Goal: Download file/media

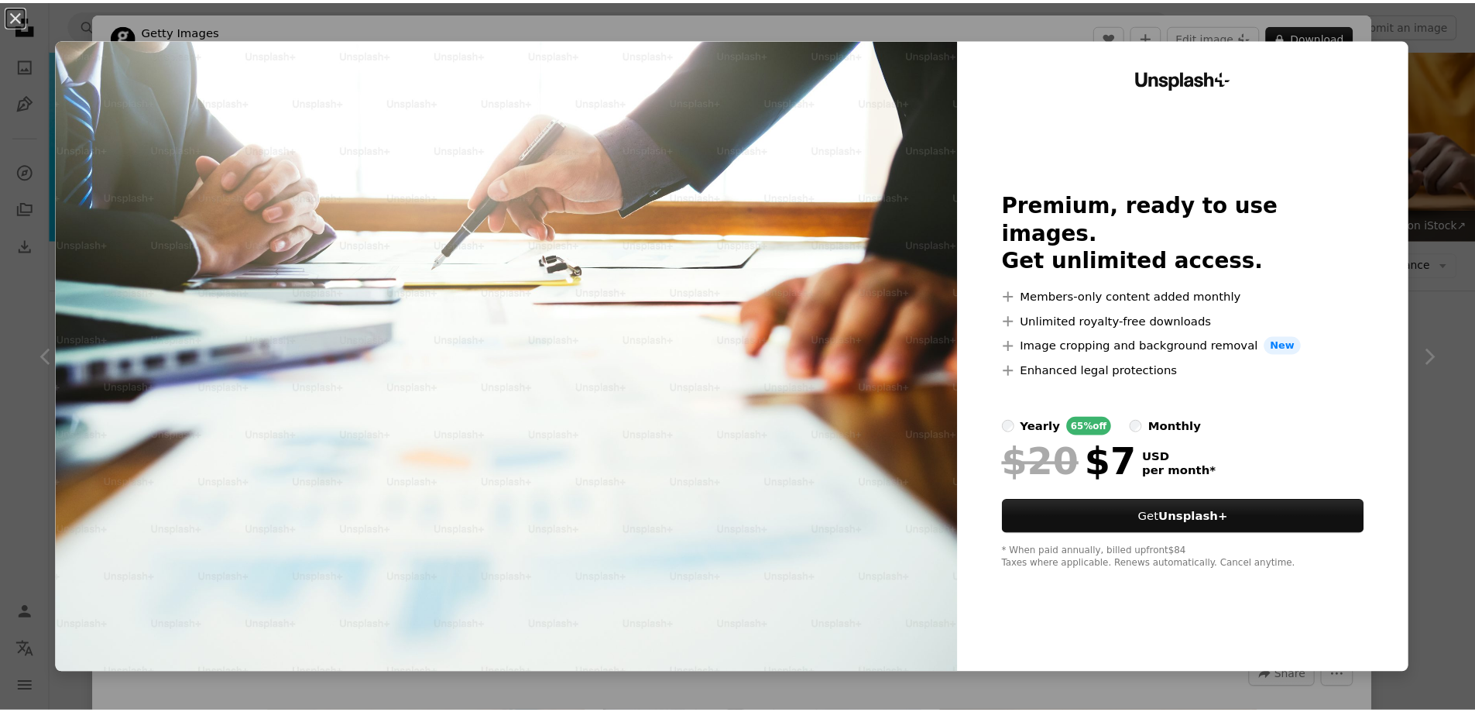
scroll to position [697, 0]
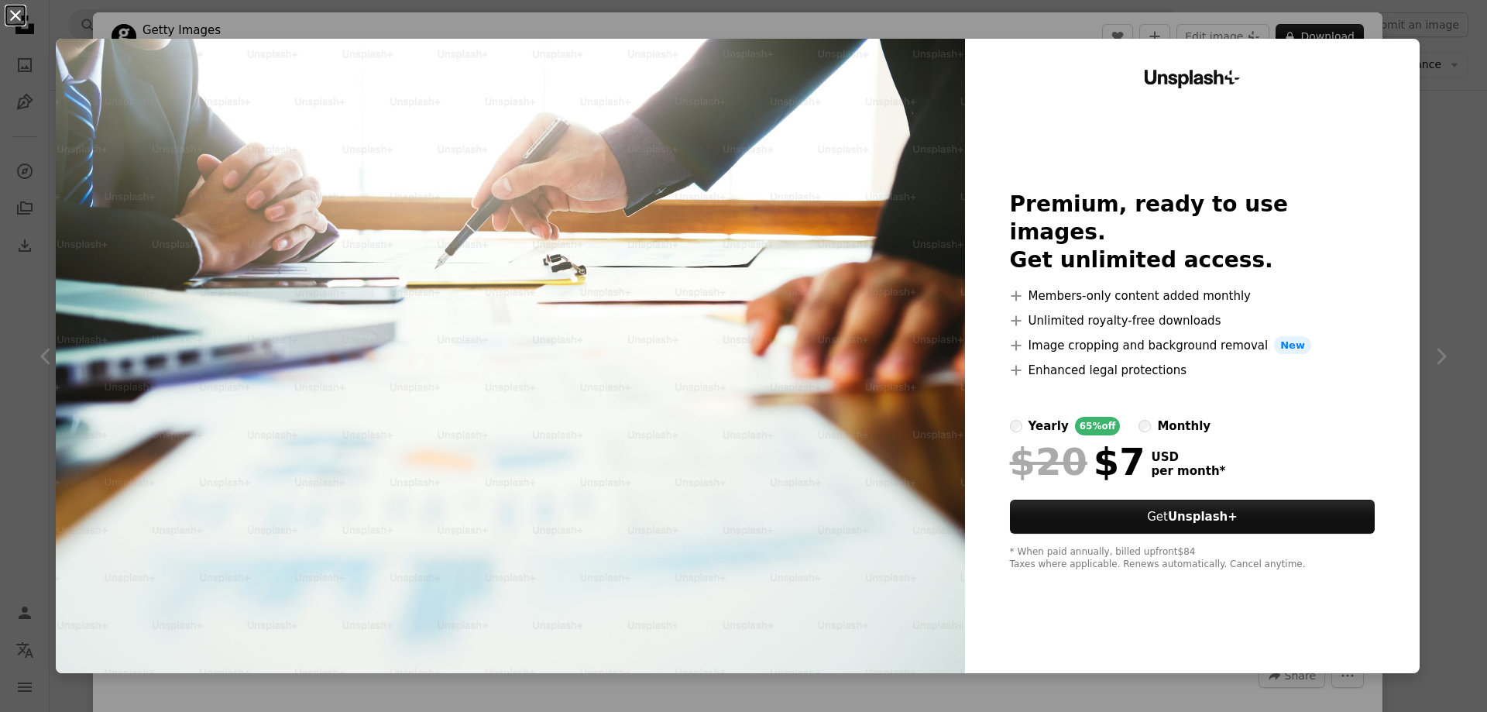
click at [12, 14] on button "An X shape" at bounding box center [15, 15] width 19 height 19
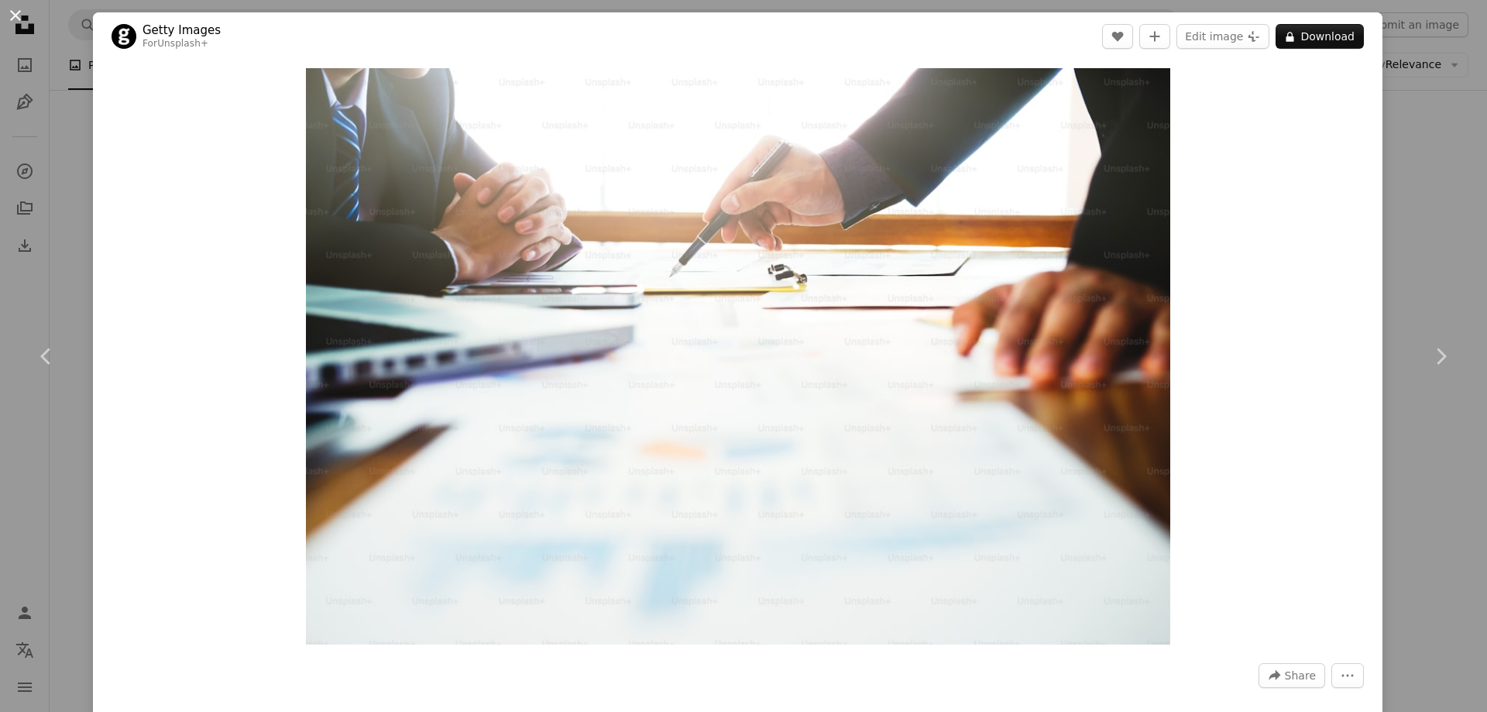
click at [18, 10] on button "An X shape" at bounding box center [15, 15] width 19 height 19
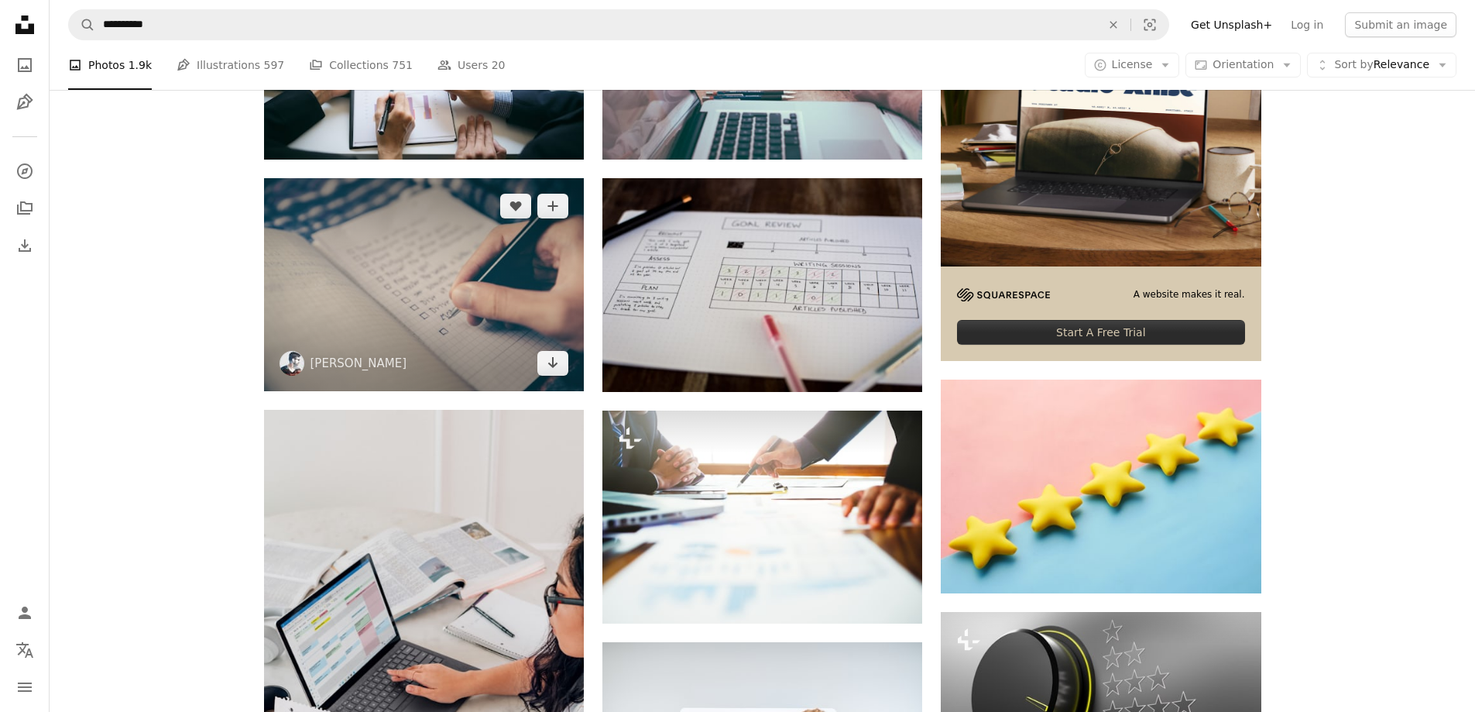
scroll to position [155, 0]
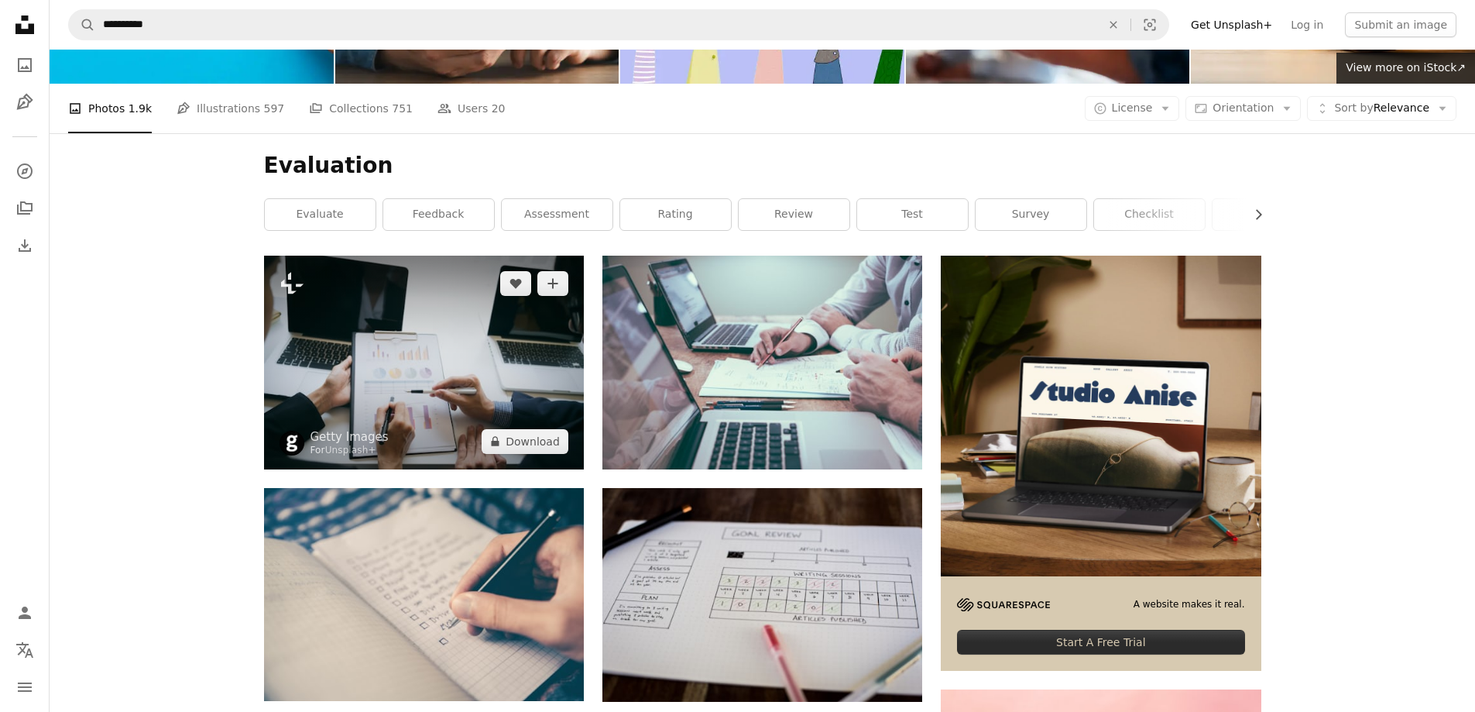
click at [413, 348] on img at bounding box center [424, 361] width 320 height 213
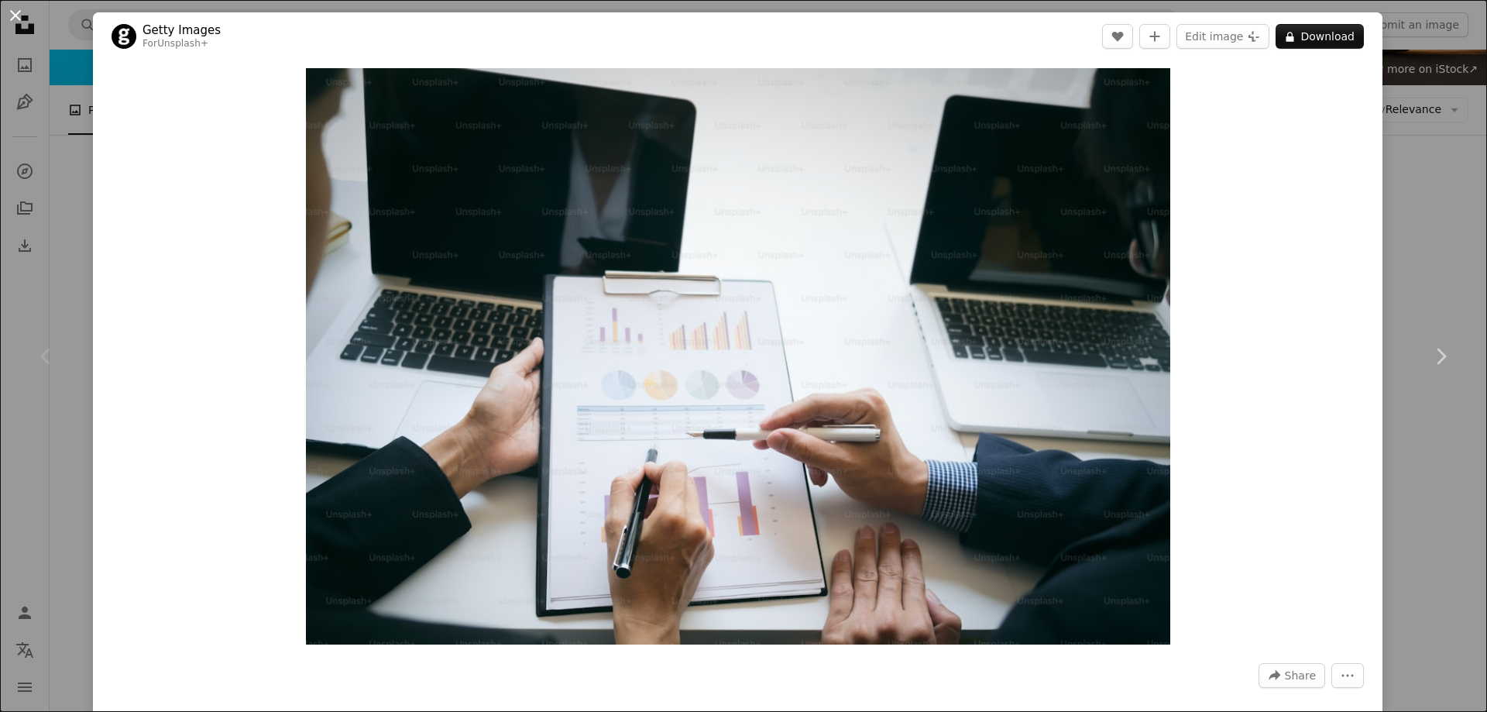
click at [9, 13] on button "An X shape" at bounding box center [15, 15] width 19 height 19
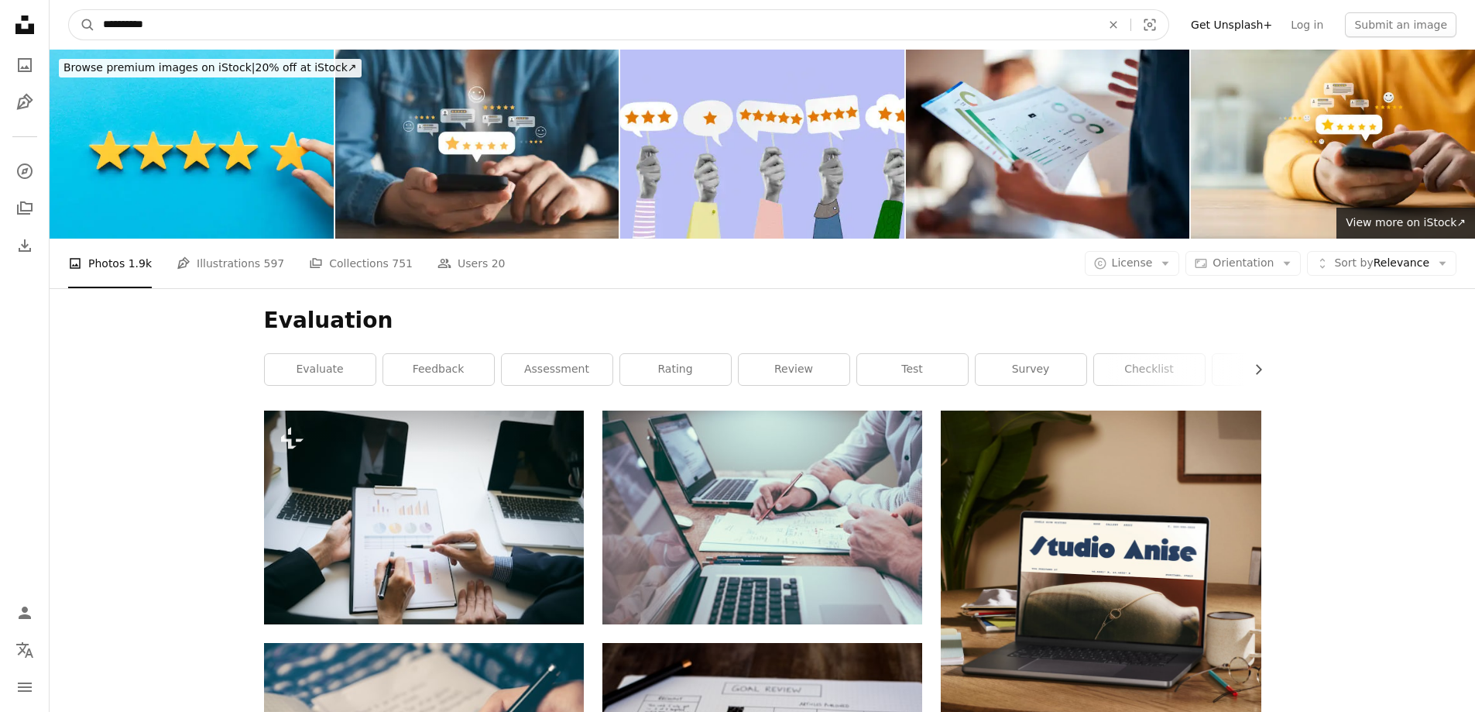
click at [180, 24] on input "**********" at bounding box center [595, 24] width 1001 height 29
type input "*"
type input "**********"
click at [69, 10] on button "A magnifying glass" at bounding box center [82, 24] width 26 height 29
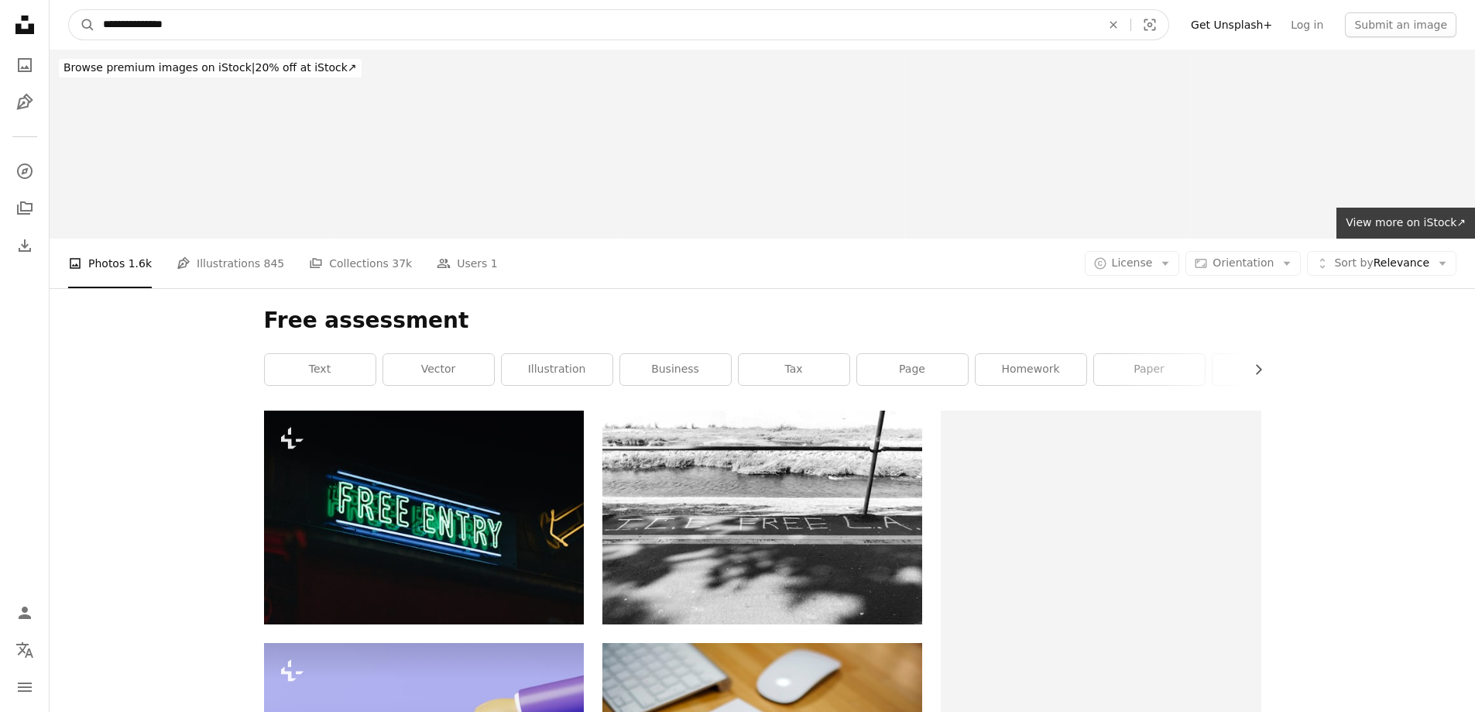
click at [126, 27] on input "**********" at bounding box center [595, 24] width 1001 height 29
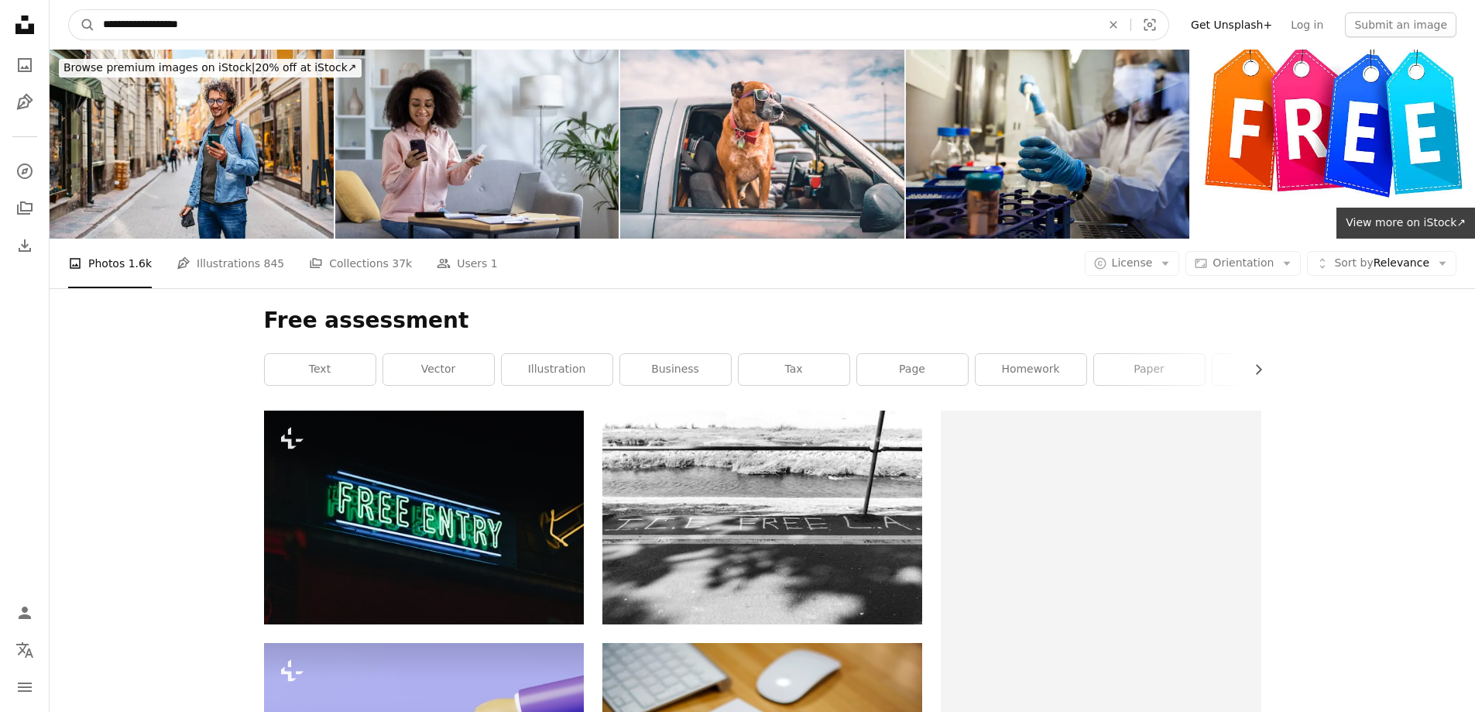
type input "**********"
click button "A magnifying glass" at bounding box center [82, 24] width 26 height 29
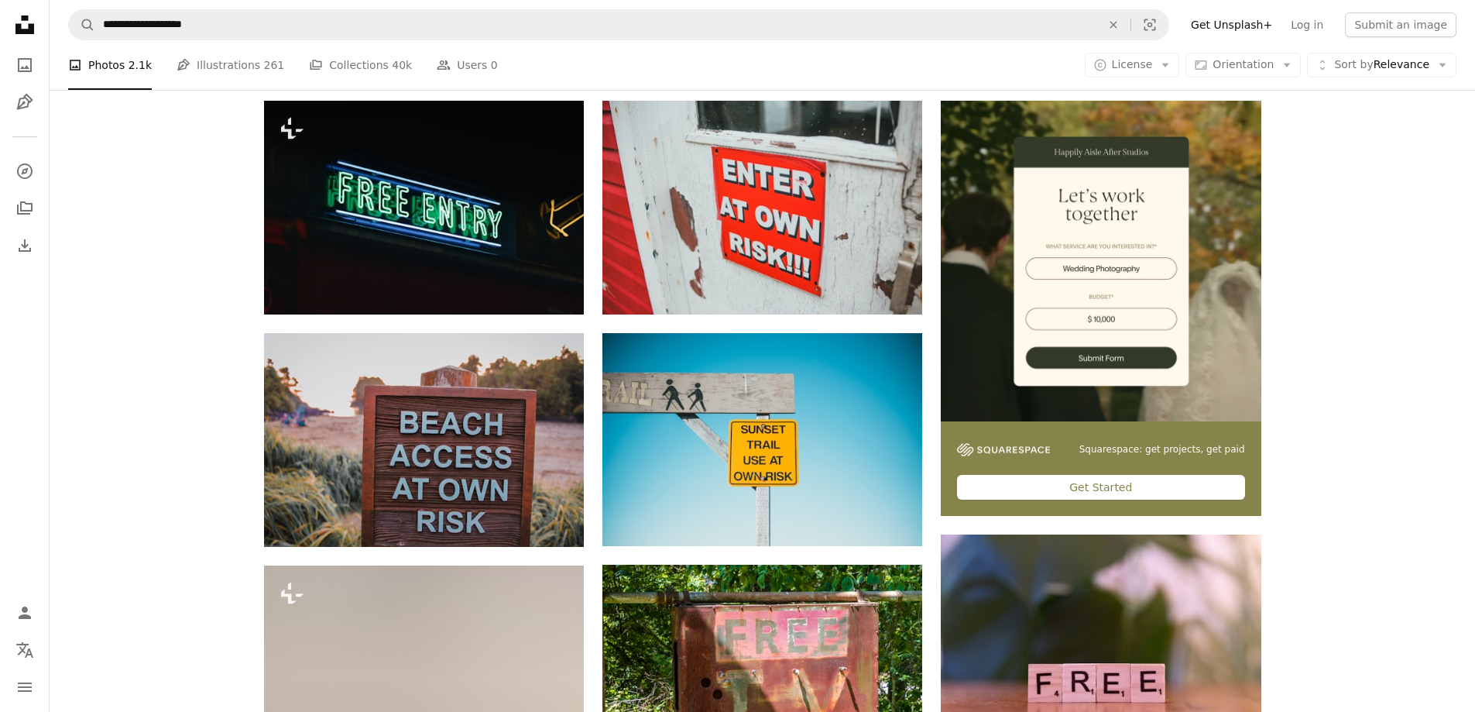
scroll to position [232, 0]
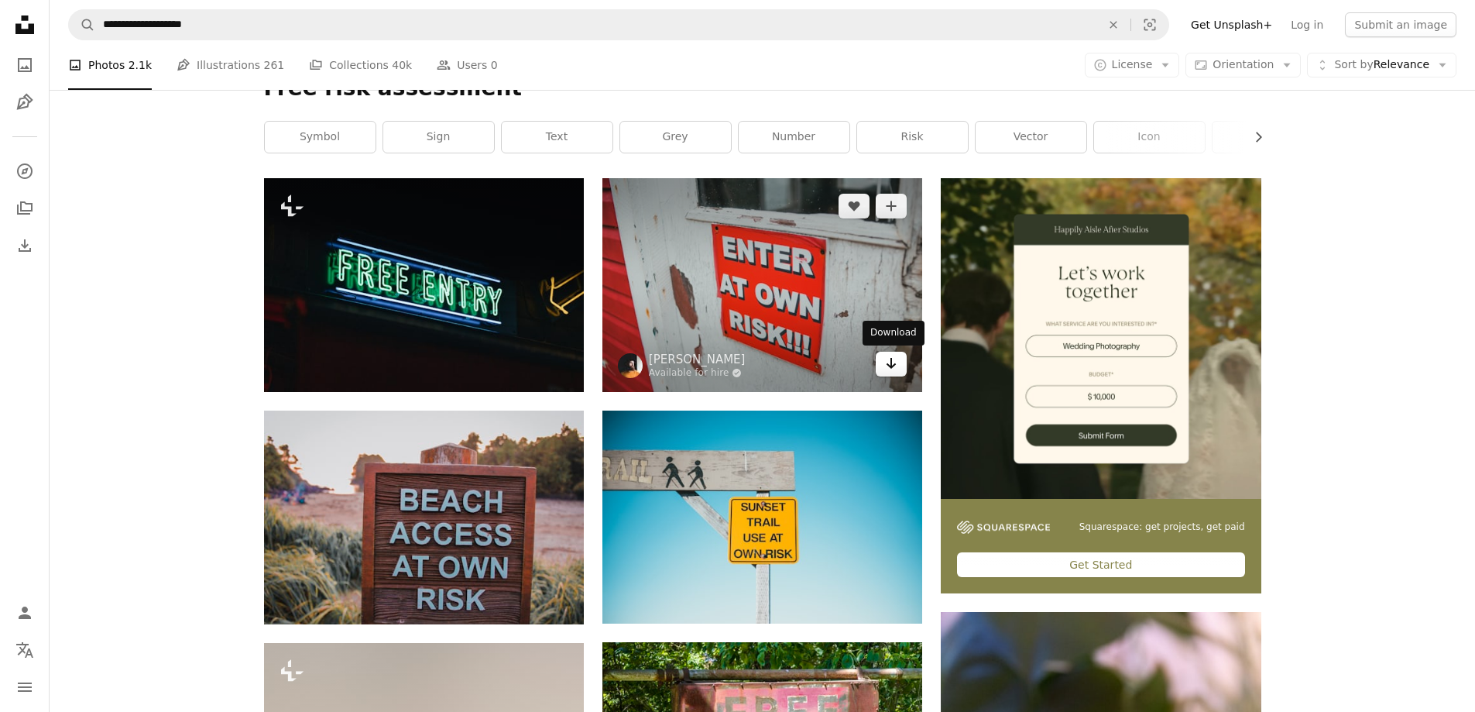
click at [894, 362] on icon "Arrow pointing down" at bounding box center [891, 363] width 12 height 19
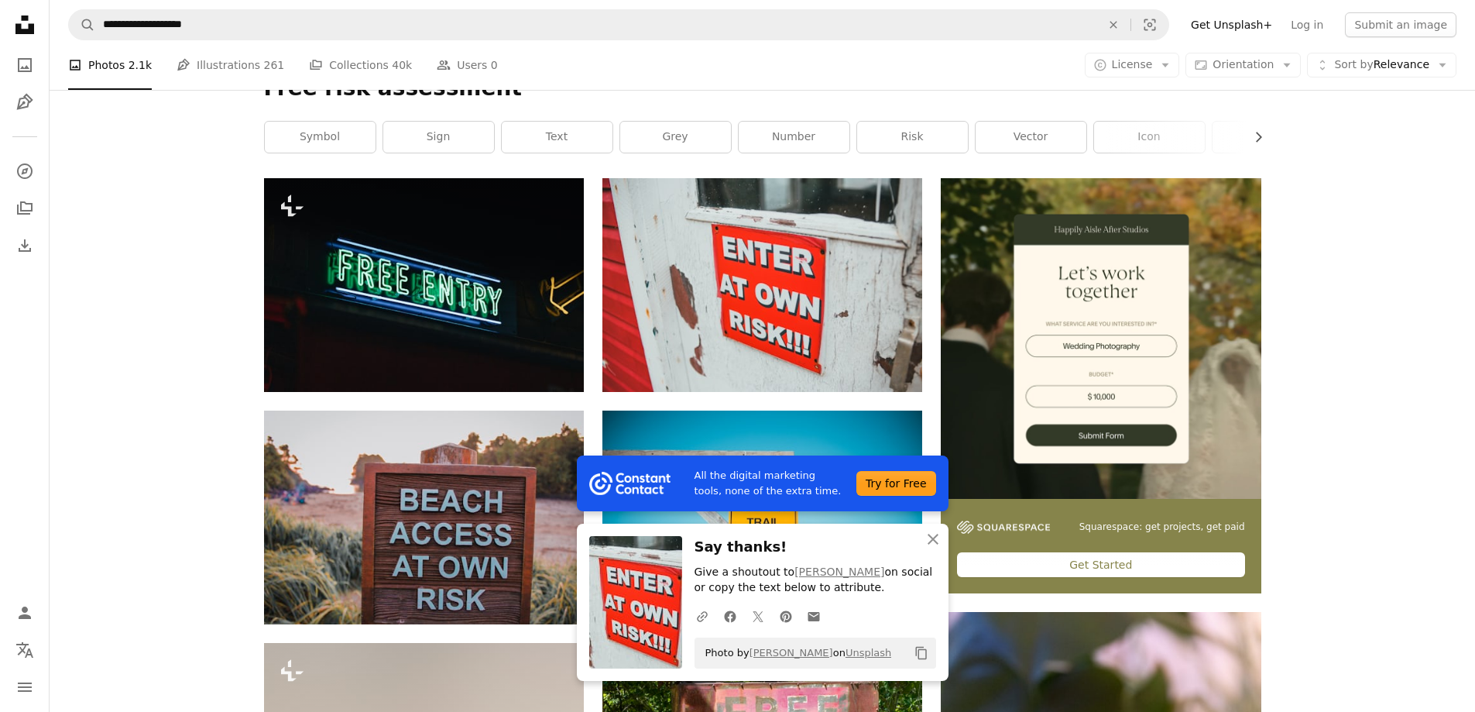
scroll to position [0, 0]
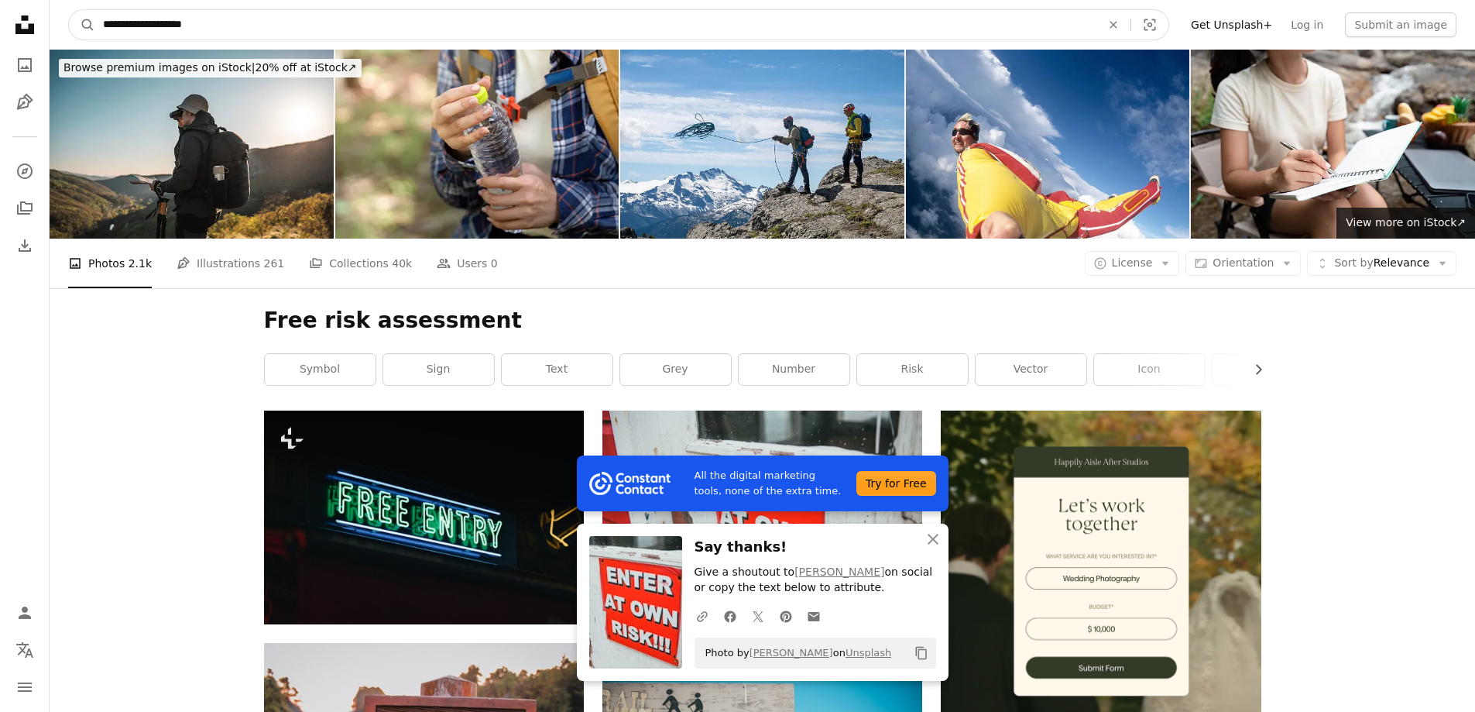
drag, startPoint x: 209, startPoint y: 26, endPoint x: 0, endPoint y: 12, distance: 209.5
type input "**********"
click button "A magnifying glass" at bounding box center [82, 24] width 26 height 29
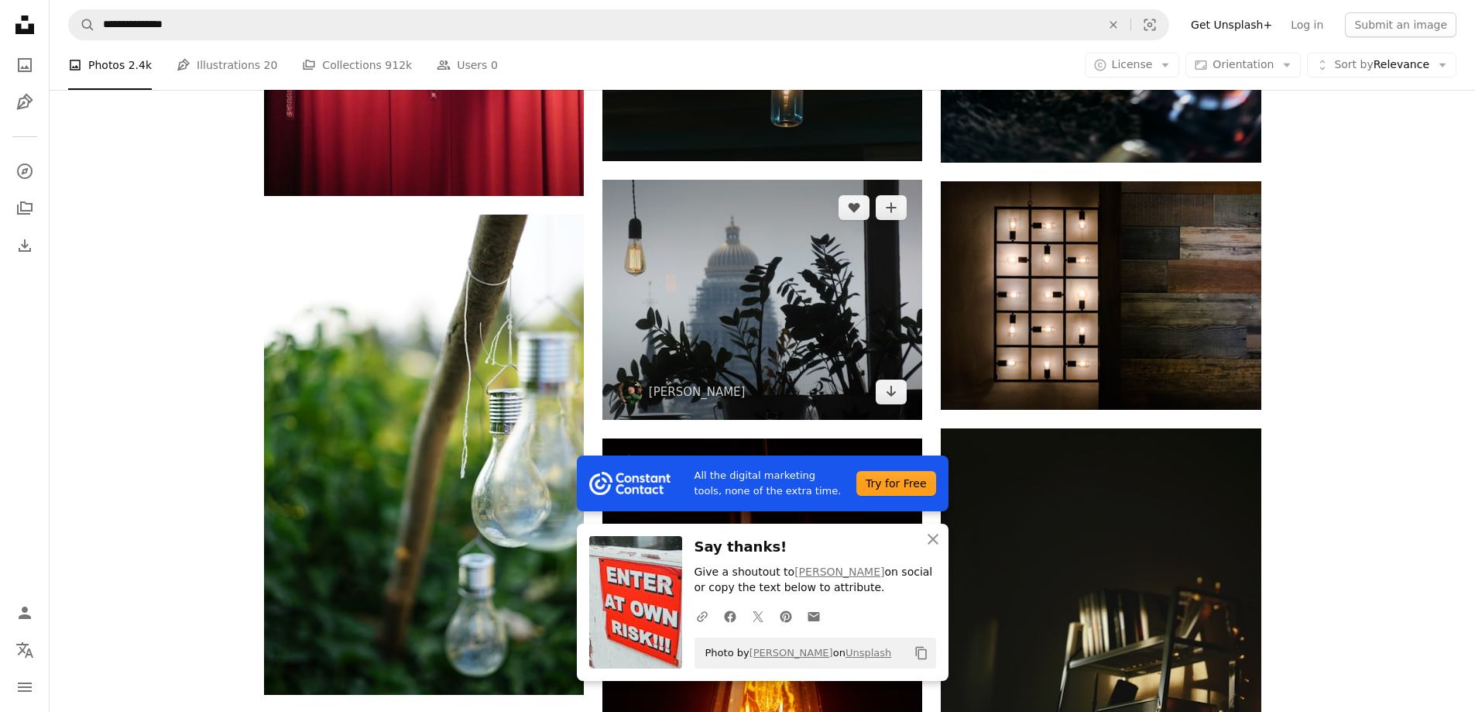
scroll to position [1239, 0]
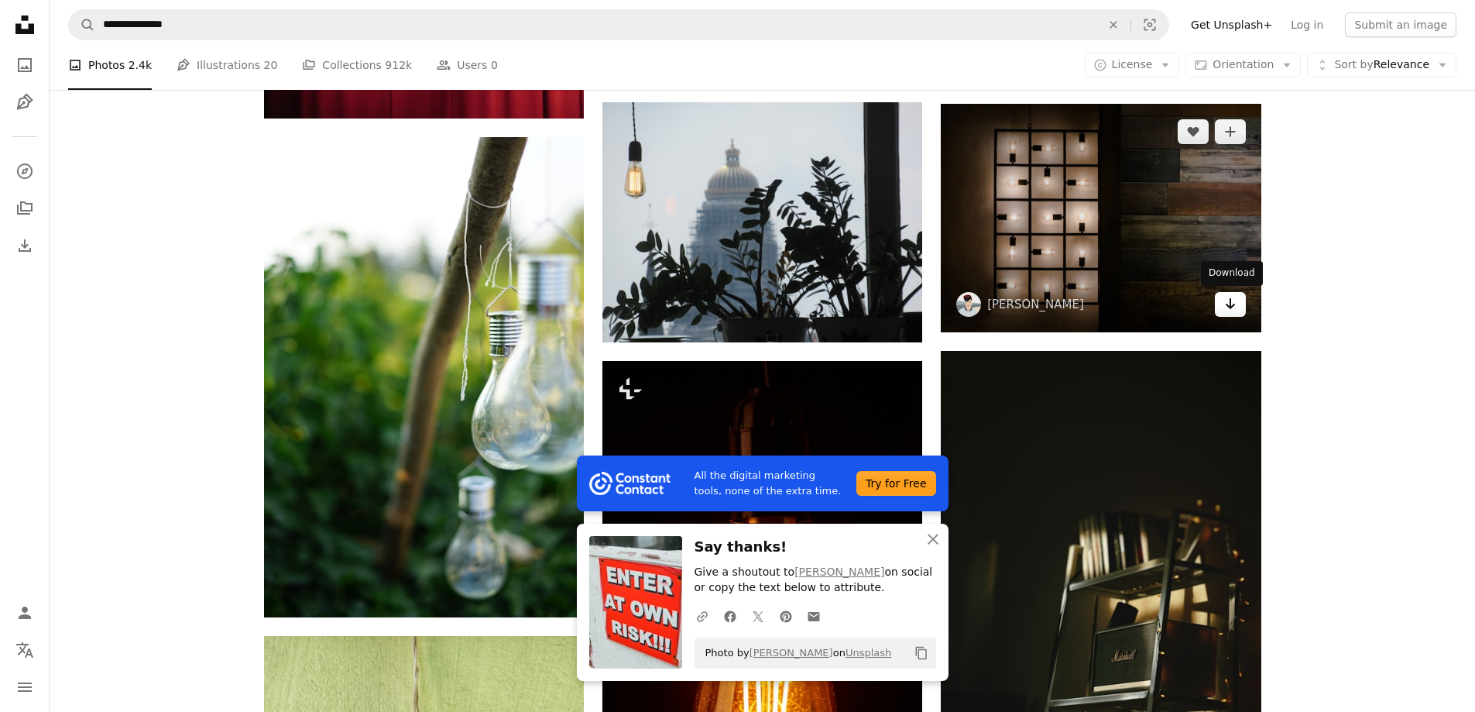
click at [1229, 307] on icon "Download" at bounding box center [1230, 303] width 10 height 11
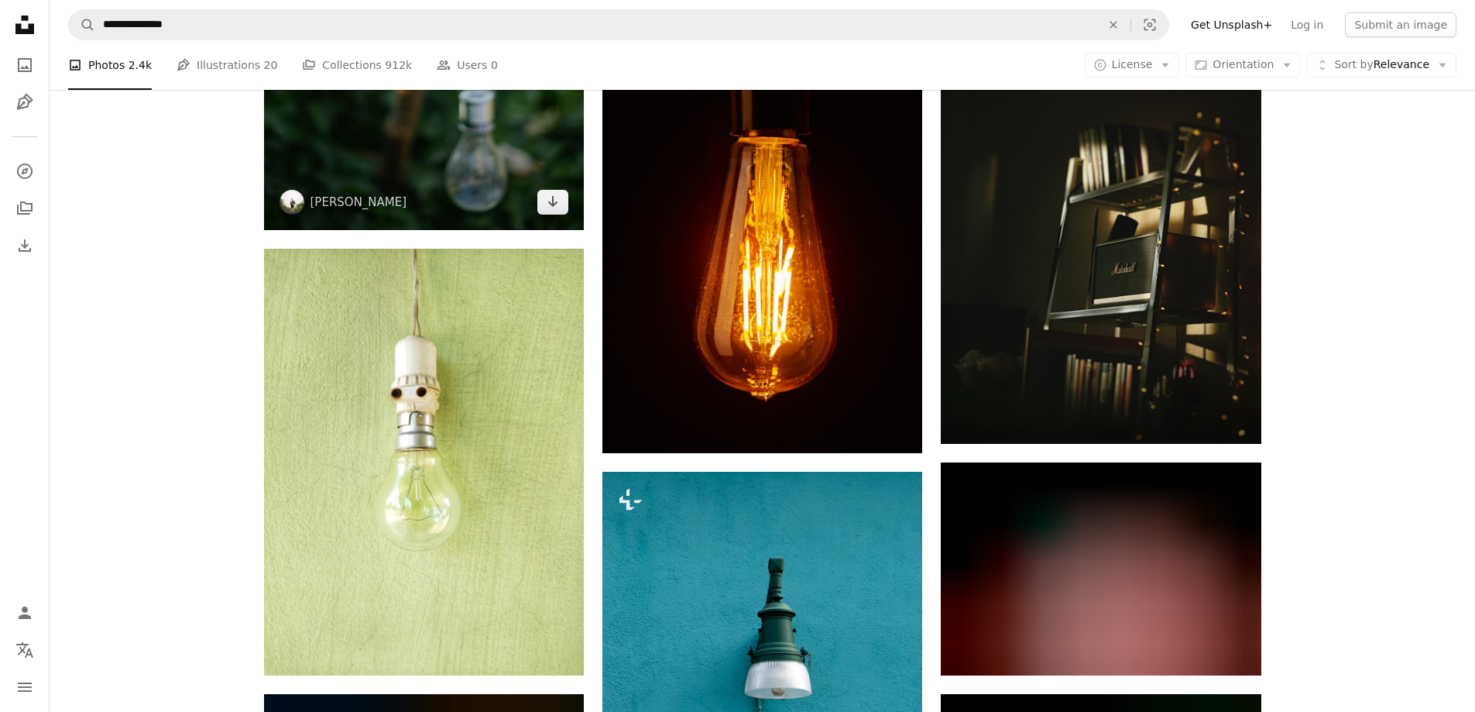
scroll to position [1548, 0]
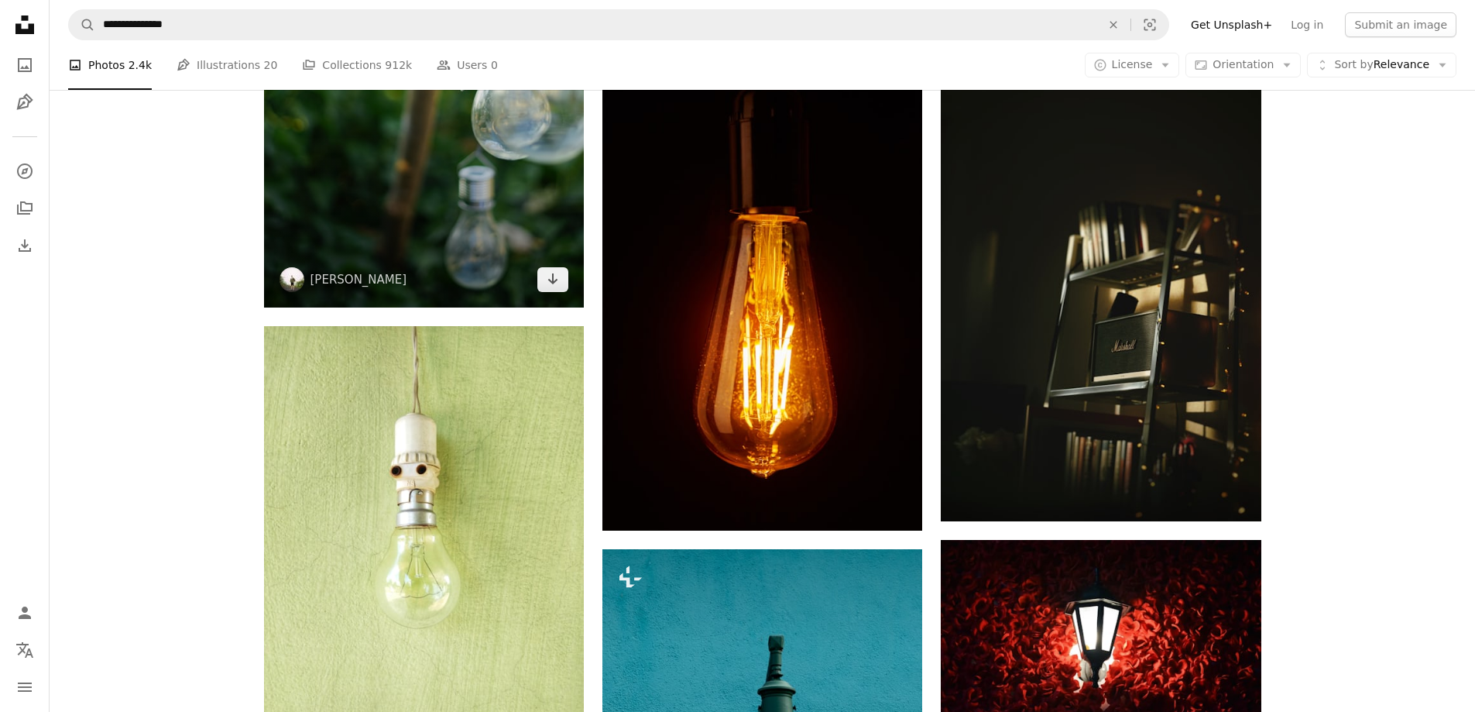
click at [426, 195] on img at bounding box center [424, 67] width 320 height 480
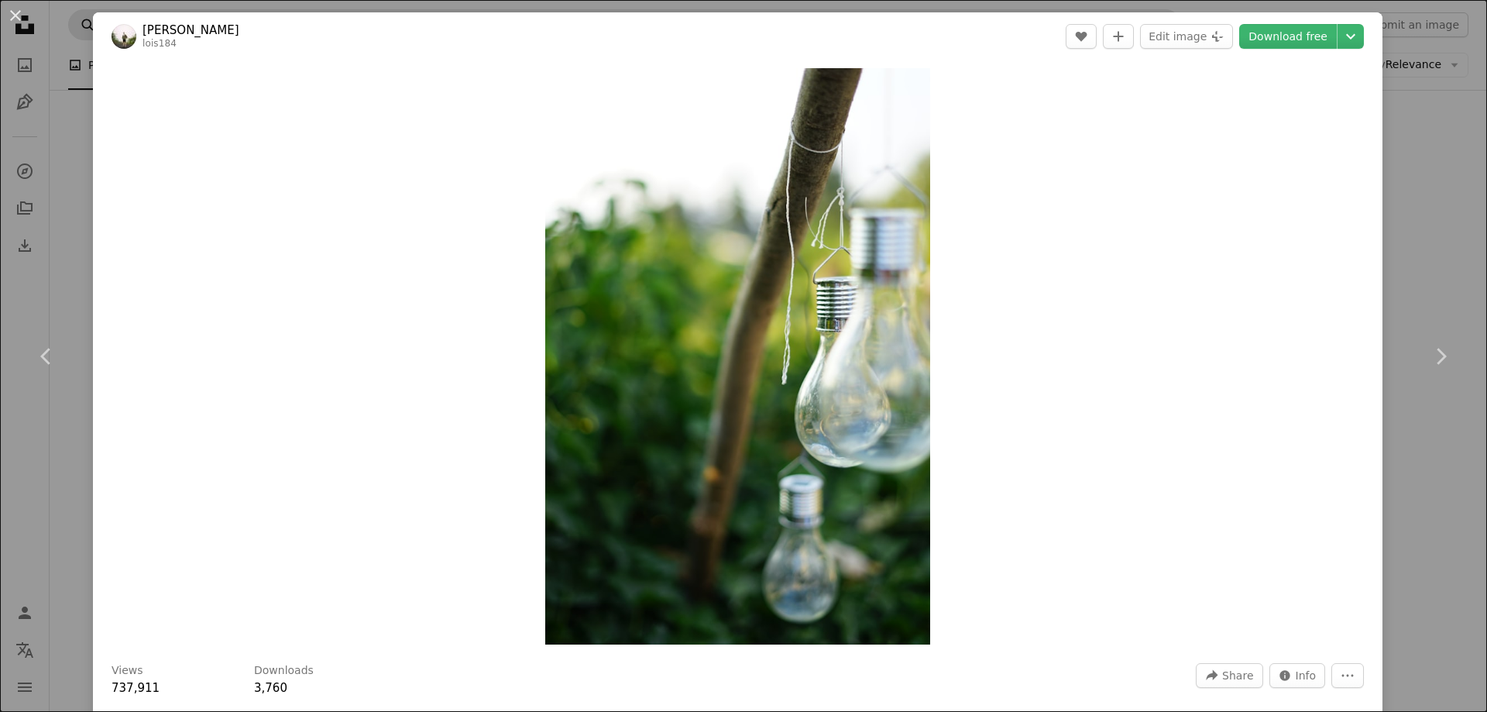
click at [17, 15] on button "An X shape" at bounding box center [15, 15] width 19 height 19
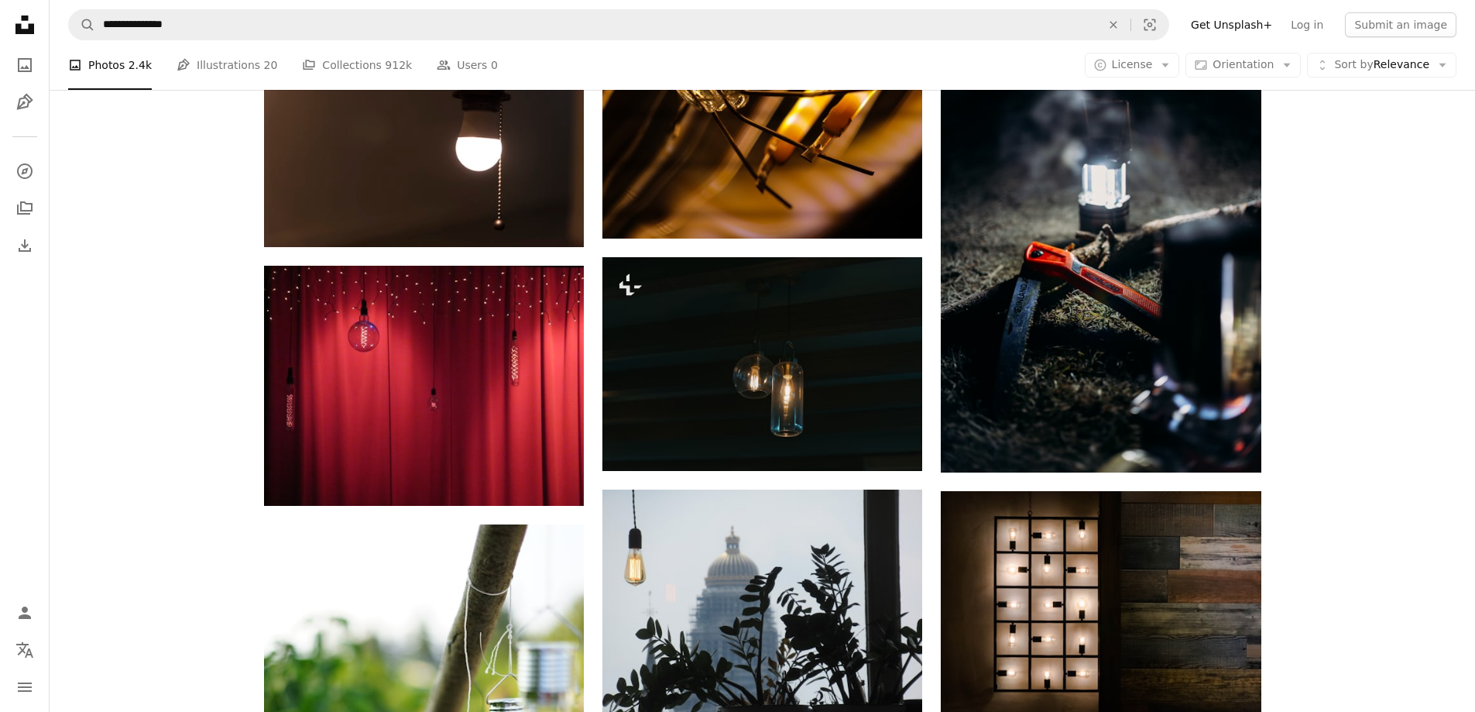
scroll to position [1161, 0]
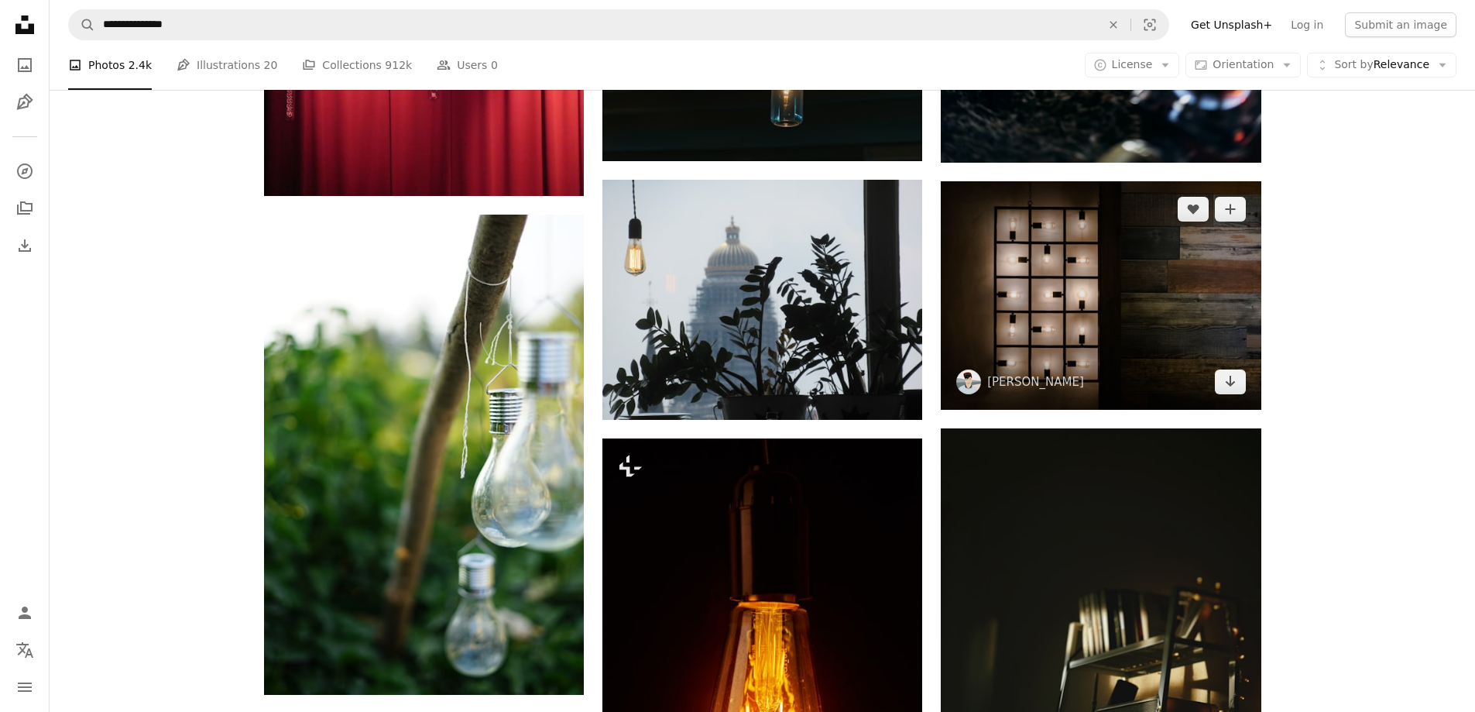
click at [1060, 305] on img at bounding box center [1101, 295] width 320 height 228
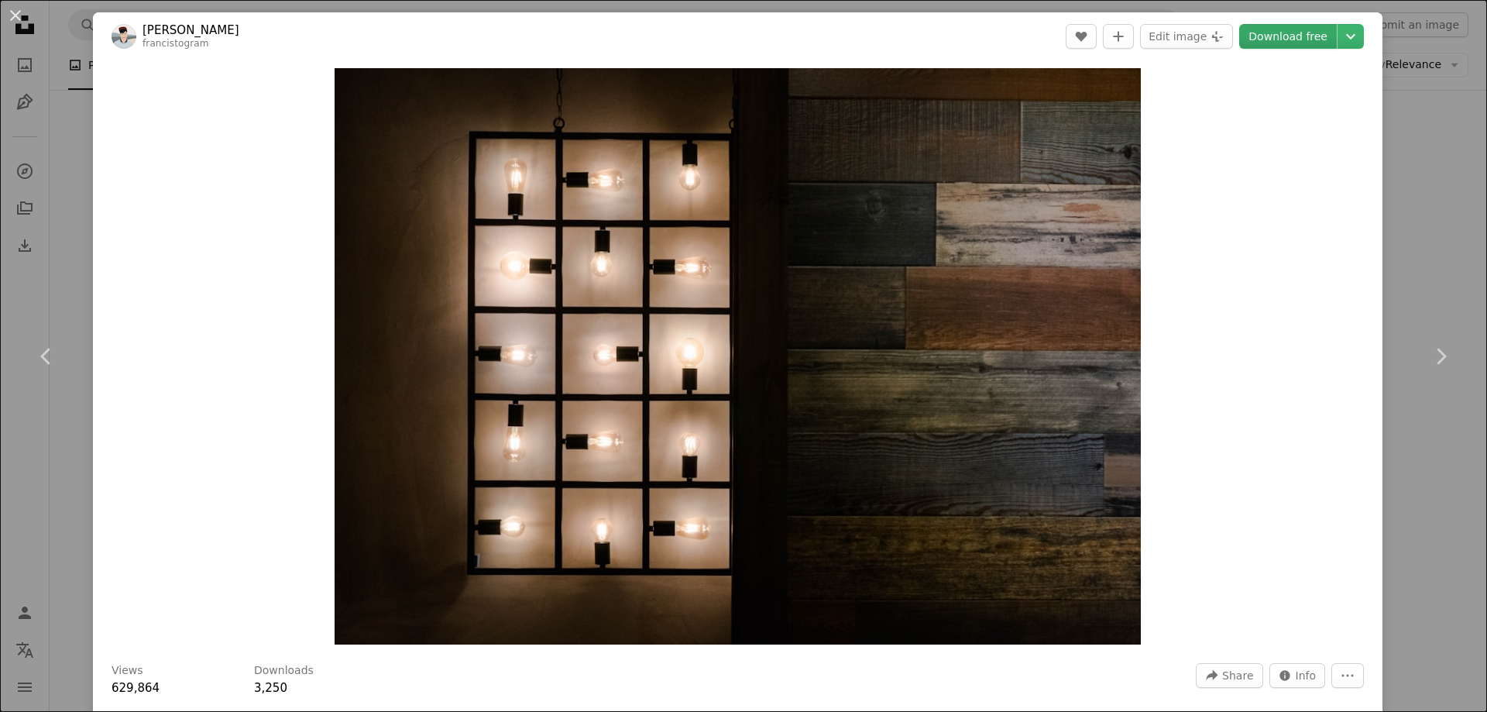
click at [1290, 36] on link "Download free" at bounding box center [1288, 36] width 98 height 25
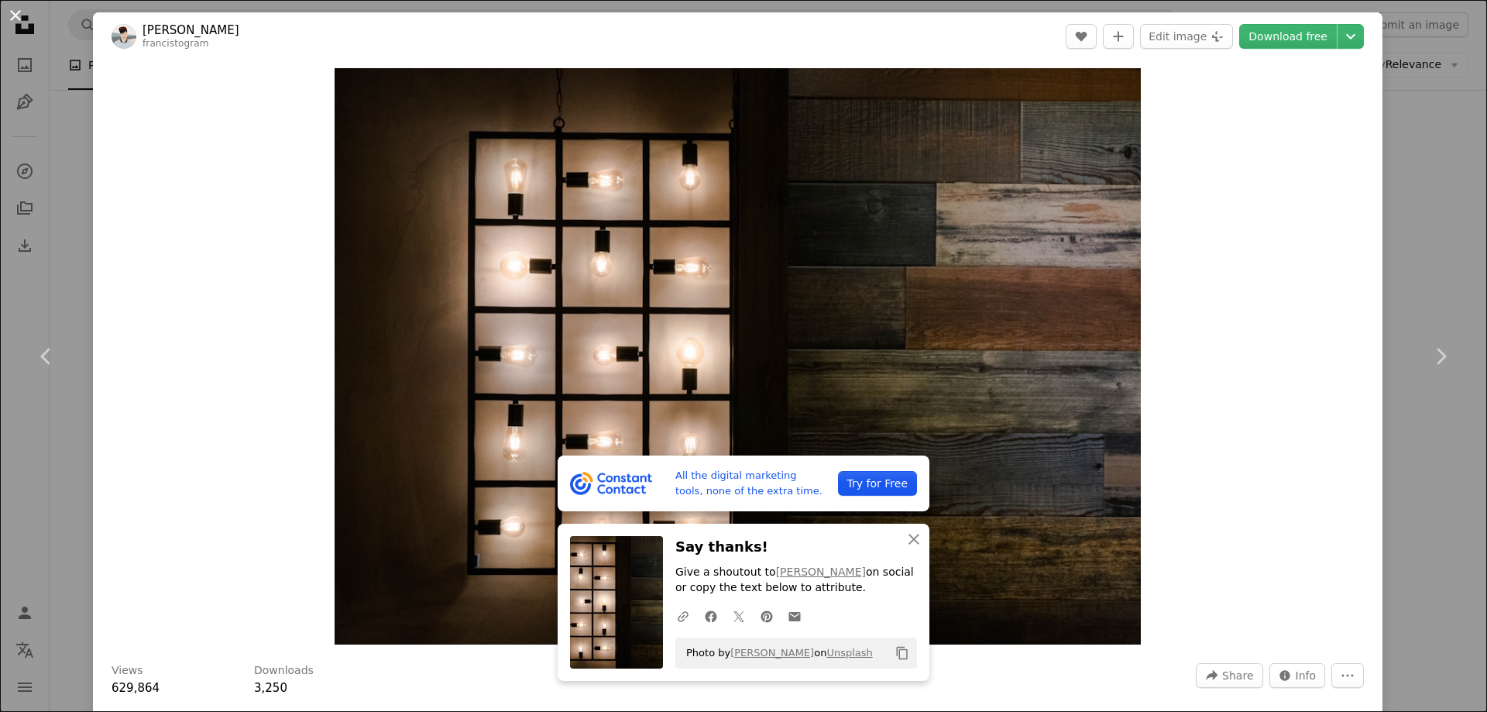
click at [13, 15] on button "An X shape" at bounding box center [15, 15] width 19 height 19
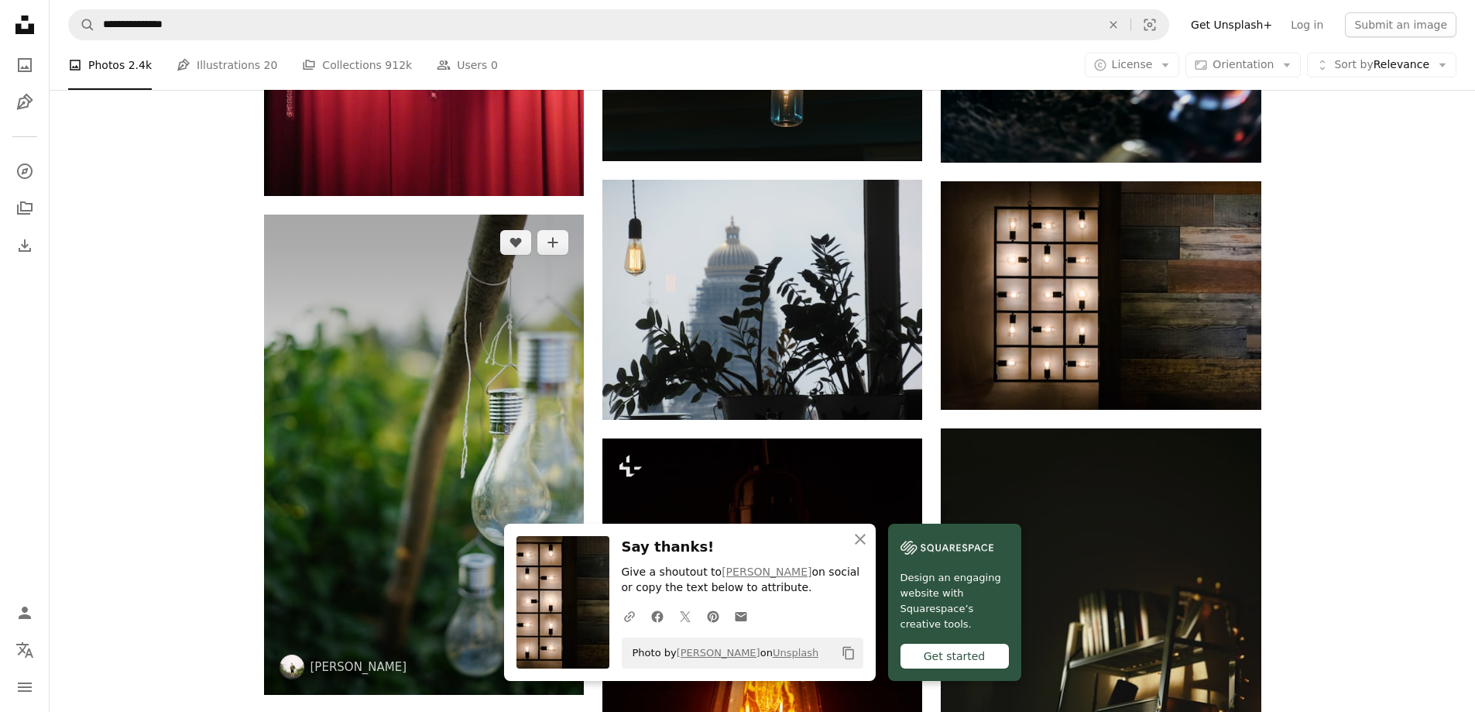
click at [371, 366] on img at bounding box center [424, 454] width 320 height 480
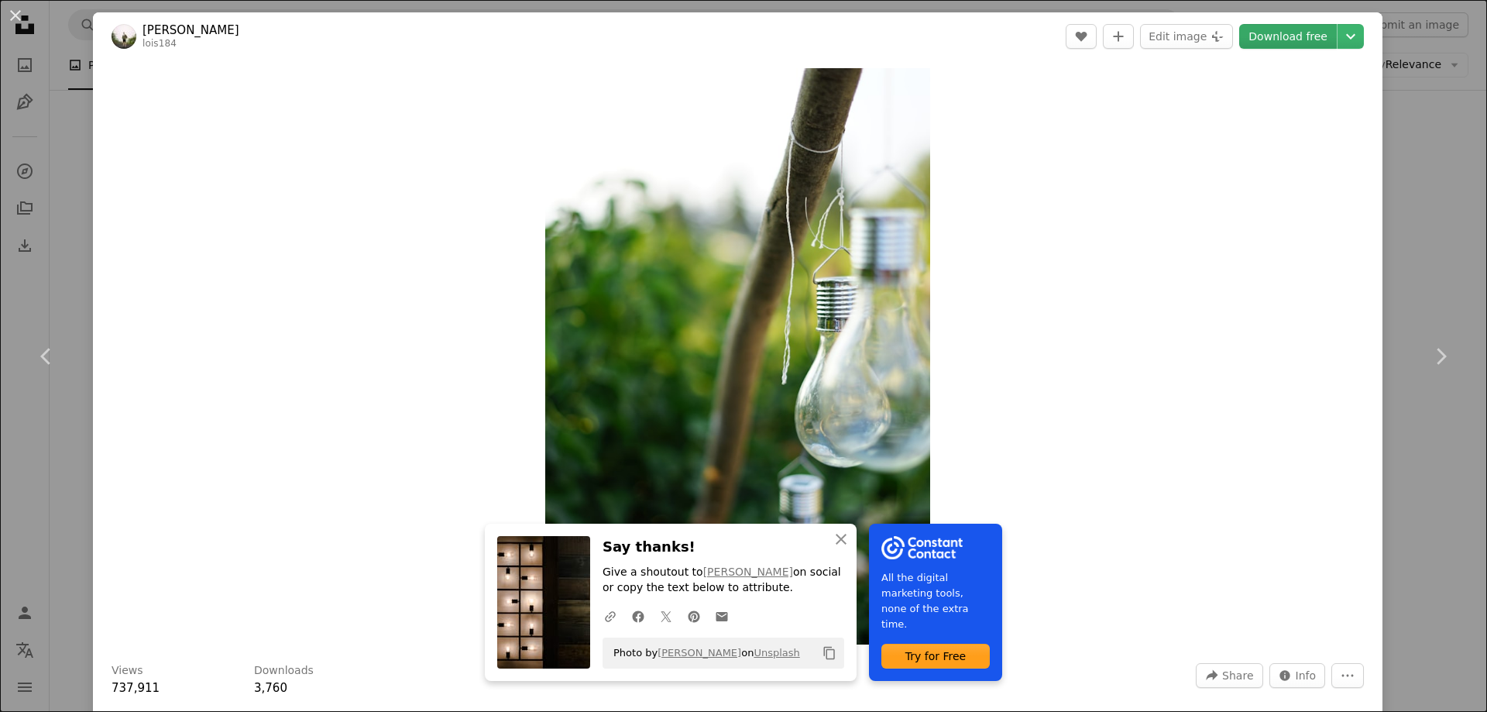
click at [1273, 33] on link "Download free" at bounding box center [1288, 36] width 98 height 25
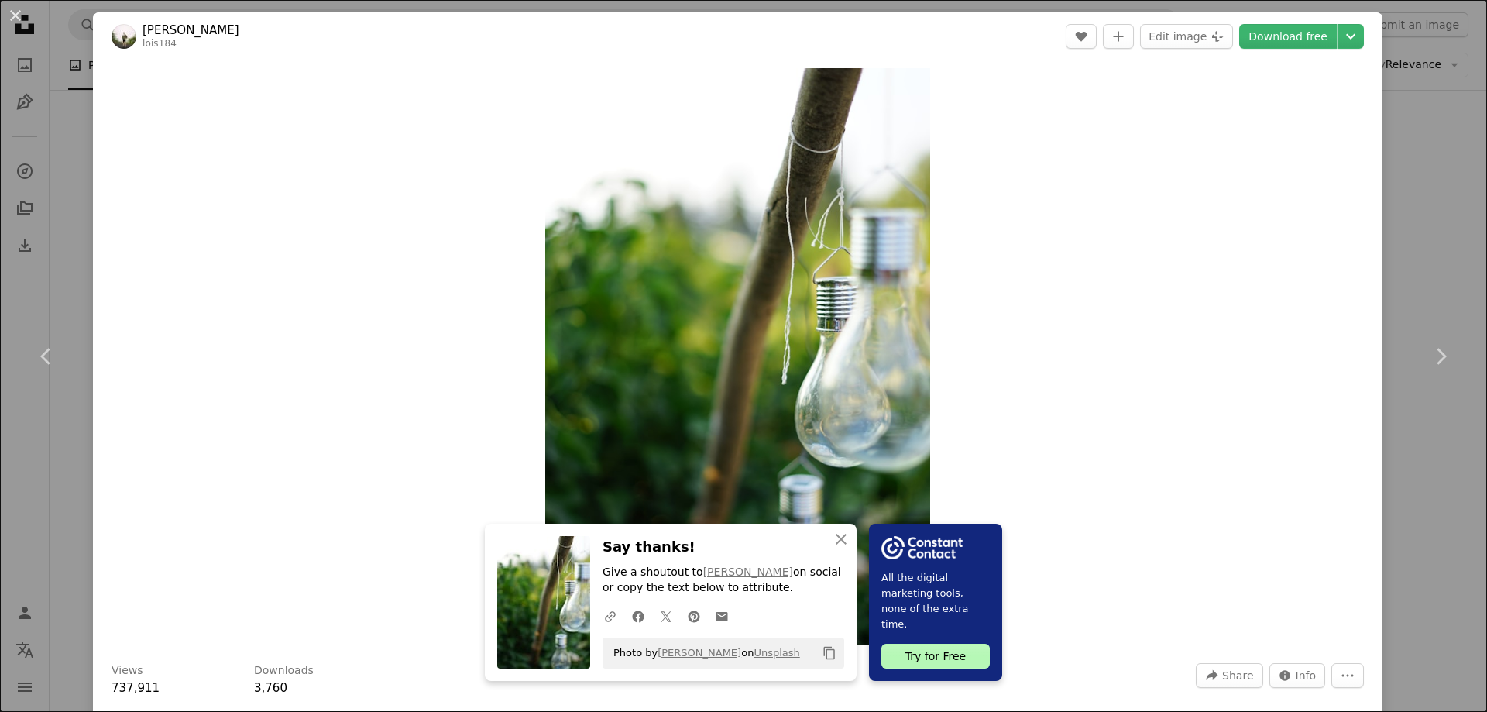
drag, startPoint x: 9, startPoint y: 10, endPoint x: 355, endPoint y: 2, distance: 346.9
click at [9, 11] on button "An X shape" at bounding box center [15, 15] width 19 height 19
